Goal: Task Accomplishment & Management: Complete application form

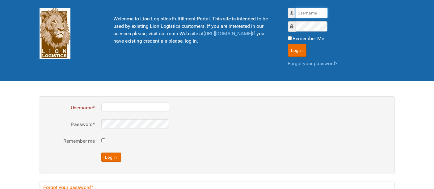
drag, startPoint x: 305, startPoint y: 12, endPoint x: 309, endPoint y: 13, distance: 3.8
click at [306, 13] on input "Username" at bounding box center [311, 13] width 32 height 10
type input "al"
click at [288, 44] on button "Log in" at bounding box center [297, 50] width 19 height 13
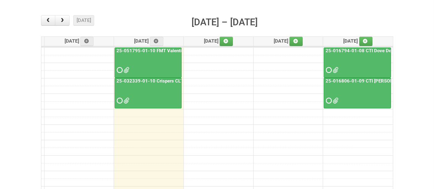
scroll to position [68, 0]
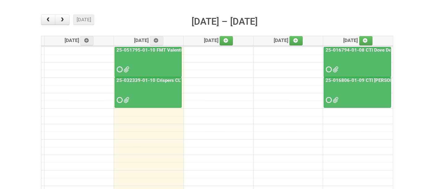
click at [151, 64] on div at bounding box center [148, 64] width 66 height 20
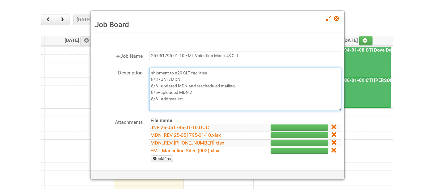
click at [287, 97] on textarea "shipment to n20 CLT facilities 8/3 - JNF/MDN 8/6 - updated MDN and rescheduled …" at bounding box center [245, 89] width 192 height 43
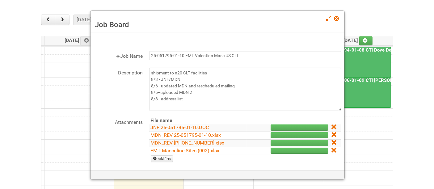
drag, startPoint x: 330, startPoint y: 149, endPoint x: 254, endPoint y: 23, distance: 147.5
click at [331, 149] on icon at bounding box center [333, 150] width 4 height 4
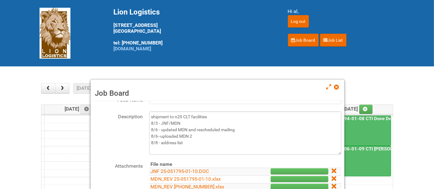
scroll to position [45, 0]
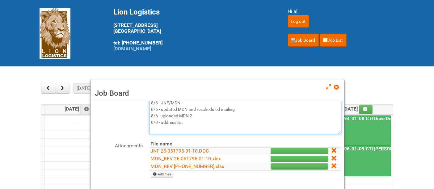
click at [195, 121] on textarea "shipment to n20 CLT facilities 8/3 - JNF/MDN 8/6 - updated MDN and rescheduled …" at bounding box center [245, 112] width 192 height 43
type textarea "shipment to n20 CLT facilities 8/3 - JNF/MDN 8/6 - updated MDN and rescheduled …"
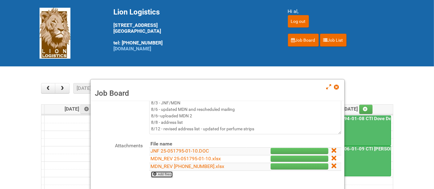
click at [172, 172] on link "Add files" at bounding box center [162, 174] width 23 height 7
type input "C:\fakepath\FMT Masculine Sites (002)_REV.xlsx"
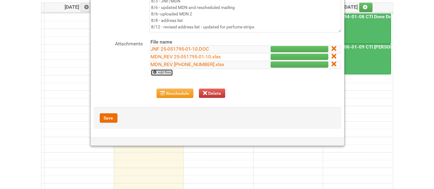
scroll to position [137, 0]
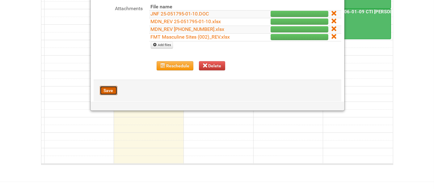
click at [111, 88] on button "Save" at bounding box center [109, 90] width 18 height 9
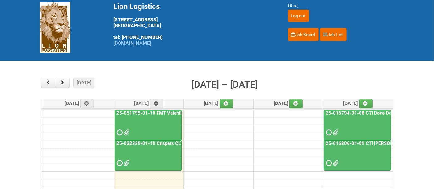
scroll to position [0, 0]
